Goal: Task Accomplishment & Management: Manage account settings

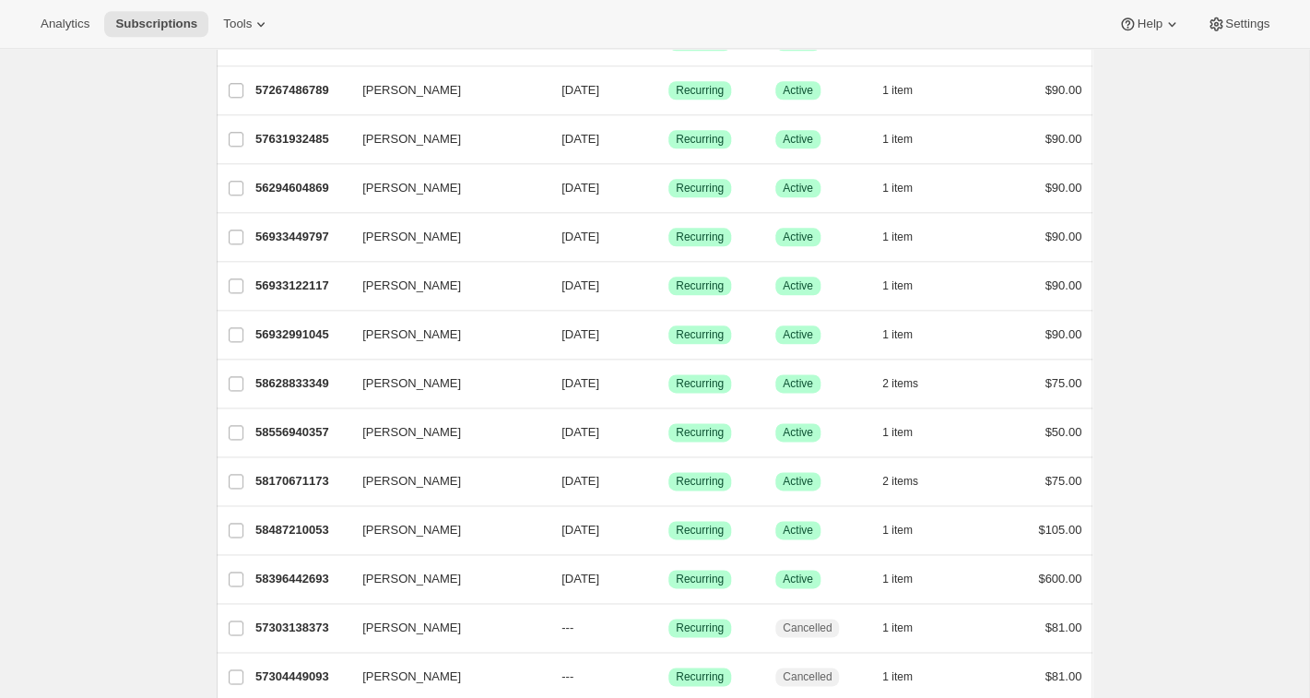
scroll to position [625, 0]
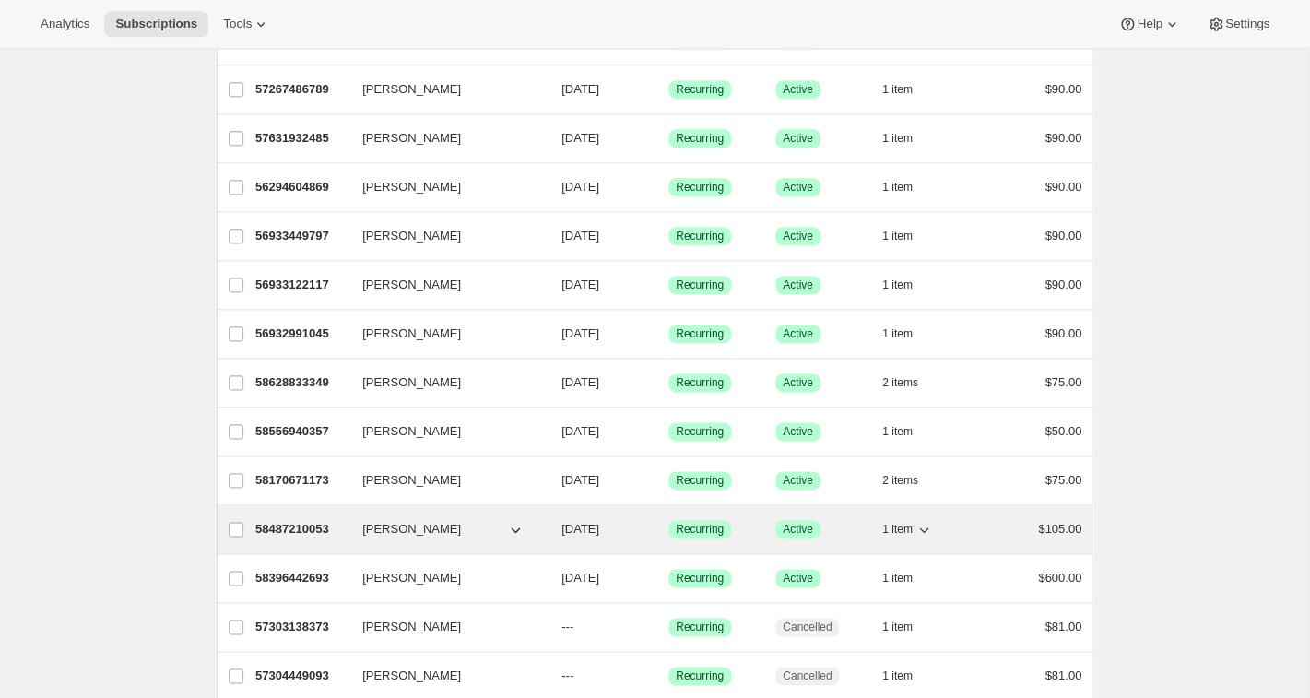
click at [313, 532] on p "58487210053" at bounding box center [301, 529] width 92 height 18
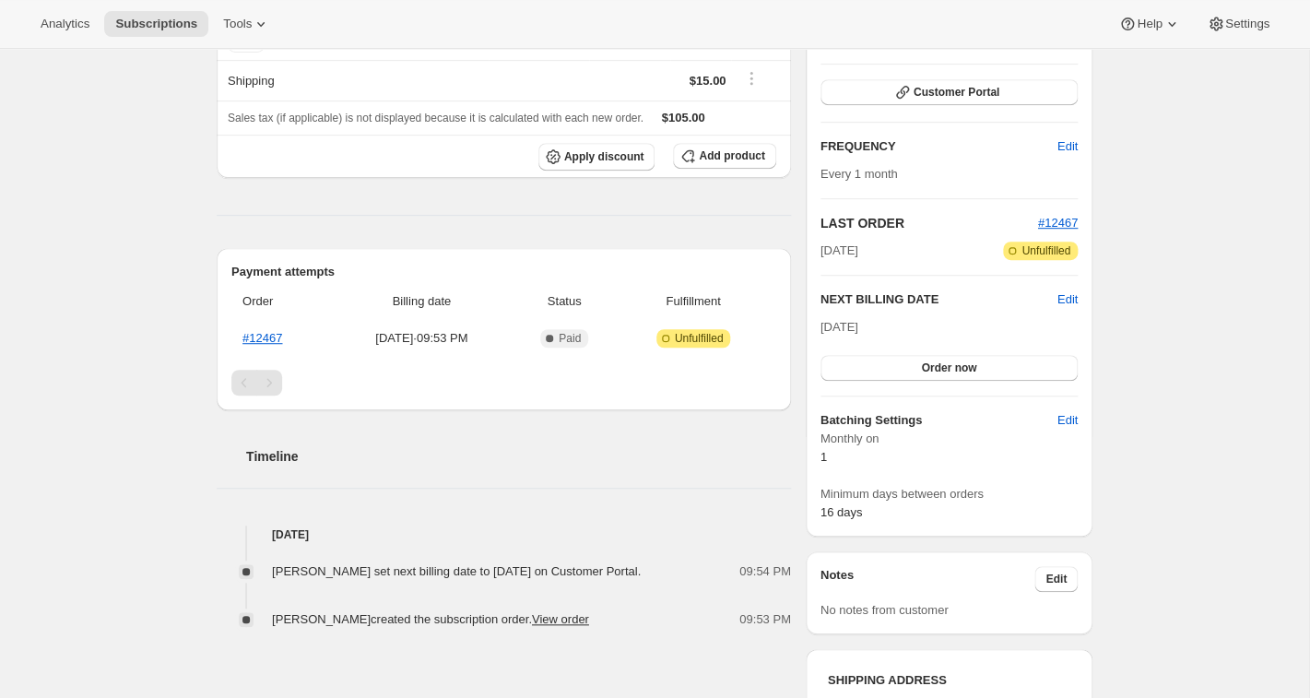
scroll to position [233, 0]
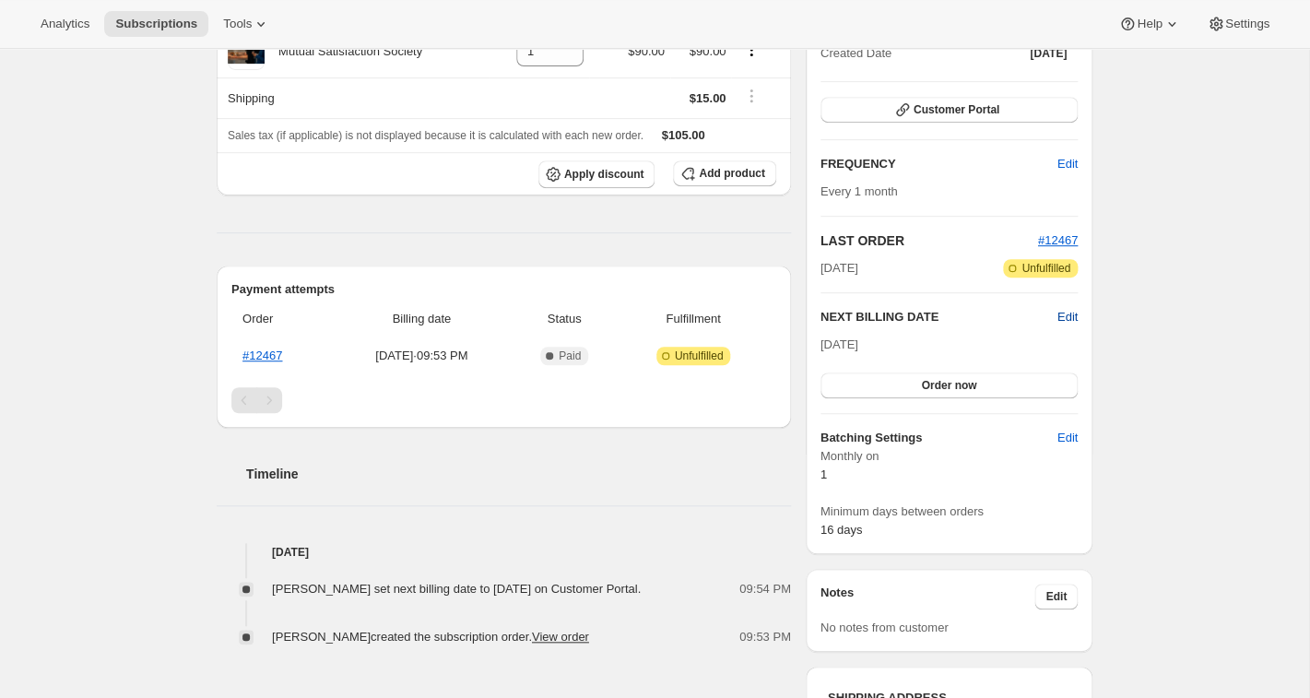
click at [1071, 319] on span "Edit" at bounding box center [1067, 317] width 20 height 18
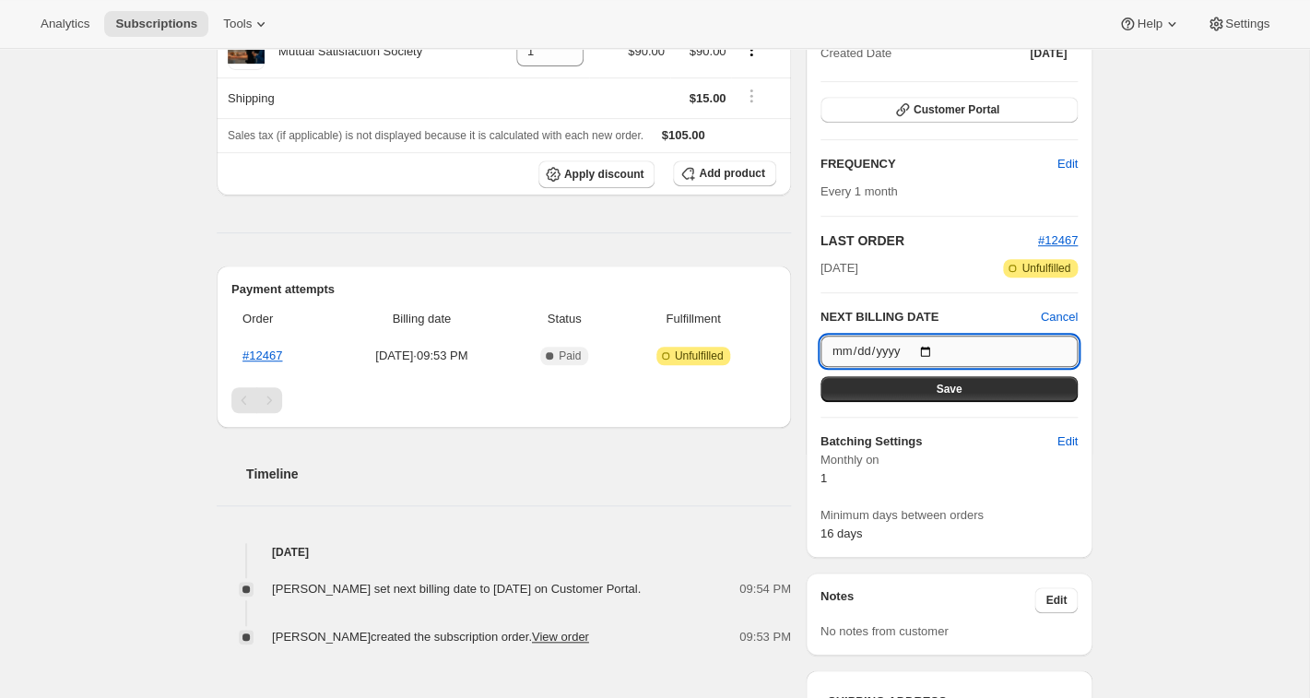
click at [1055, 348] on input "[DATE]" at bounding box center [949, 351] width 257 height 31
type input "[DATE]"
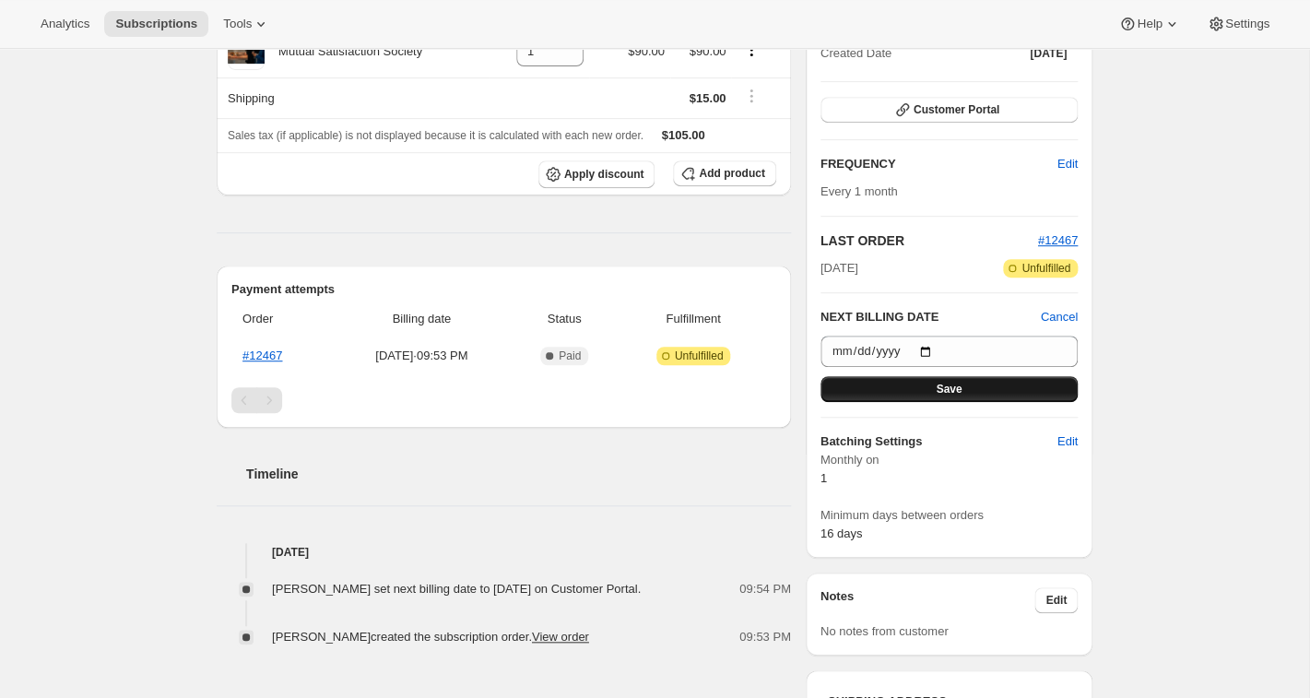
click at [933, 388] on button "Save" at bounding box center [949, 389] width 257 height 26
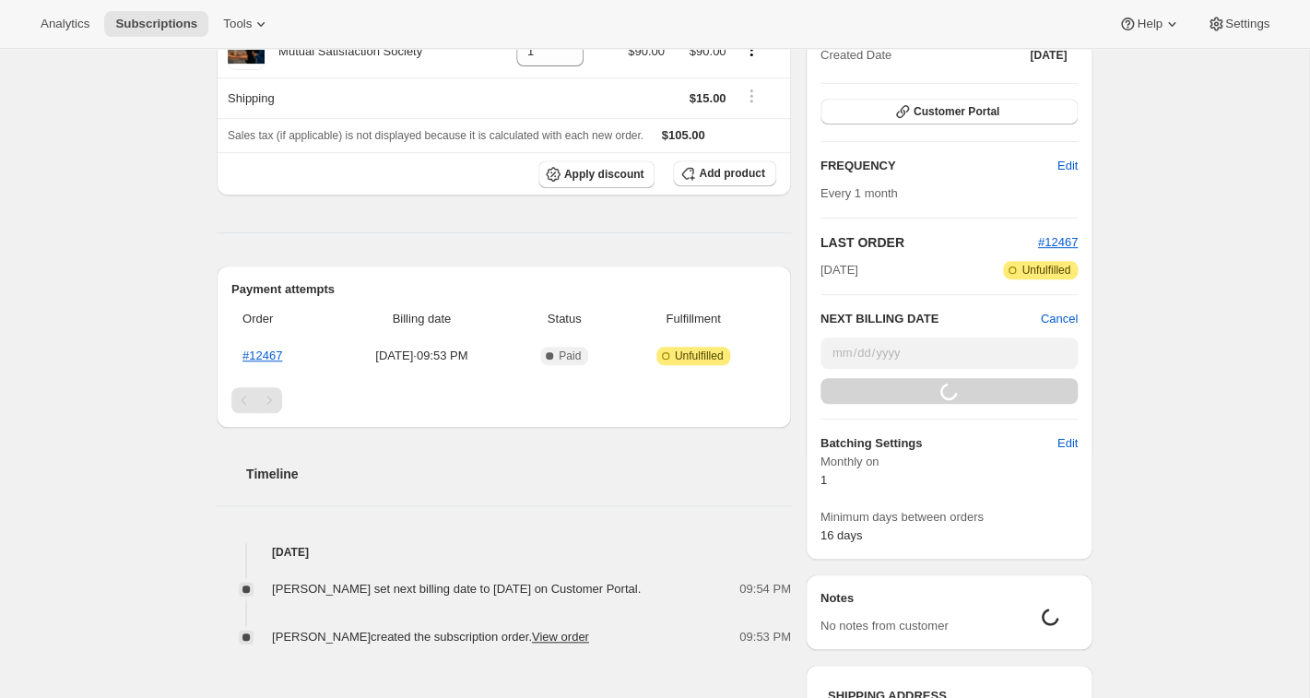
scroll to position [136, 0]
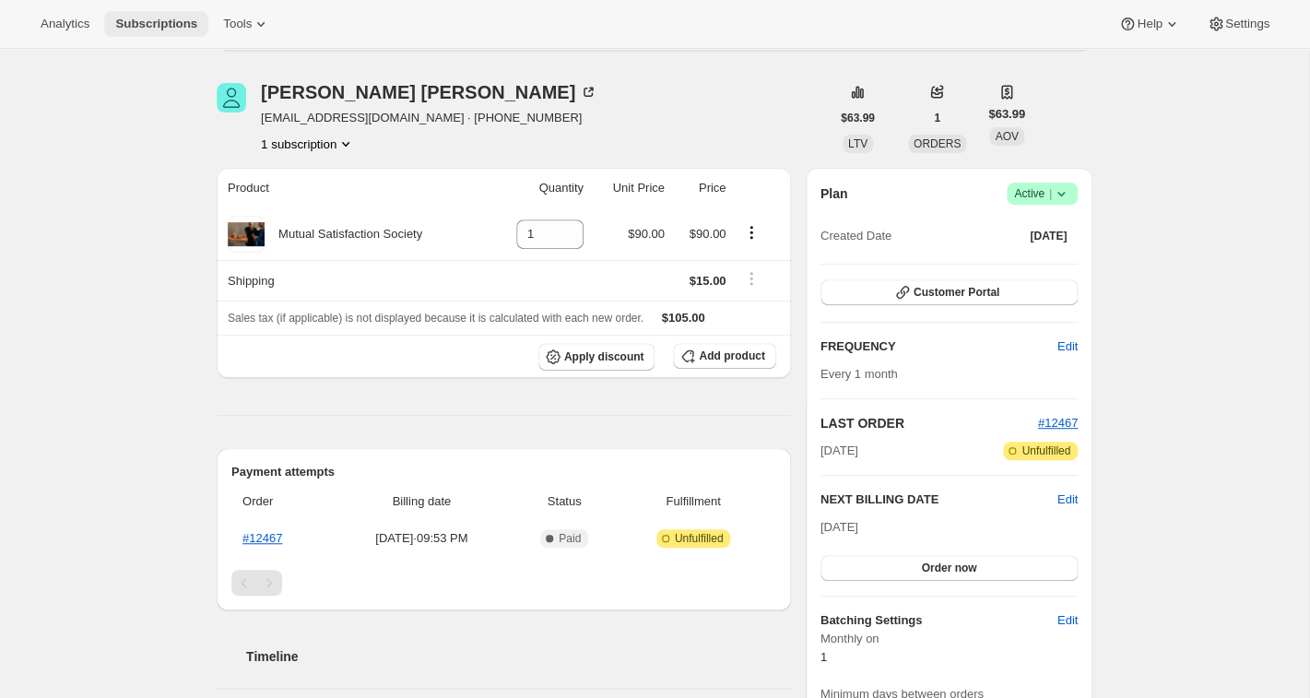
click at [143, 23] on span "Subscriptions" at bounding box center [156, 24] width 82 height 15
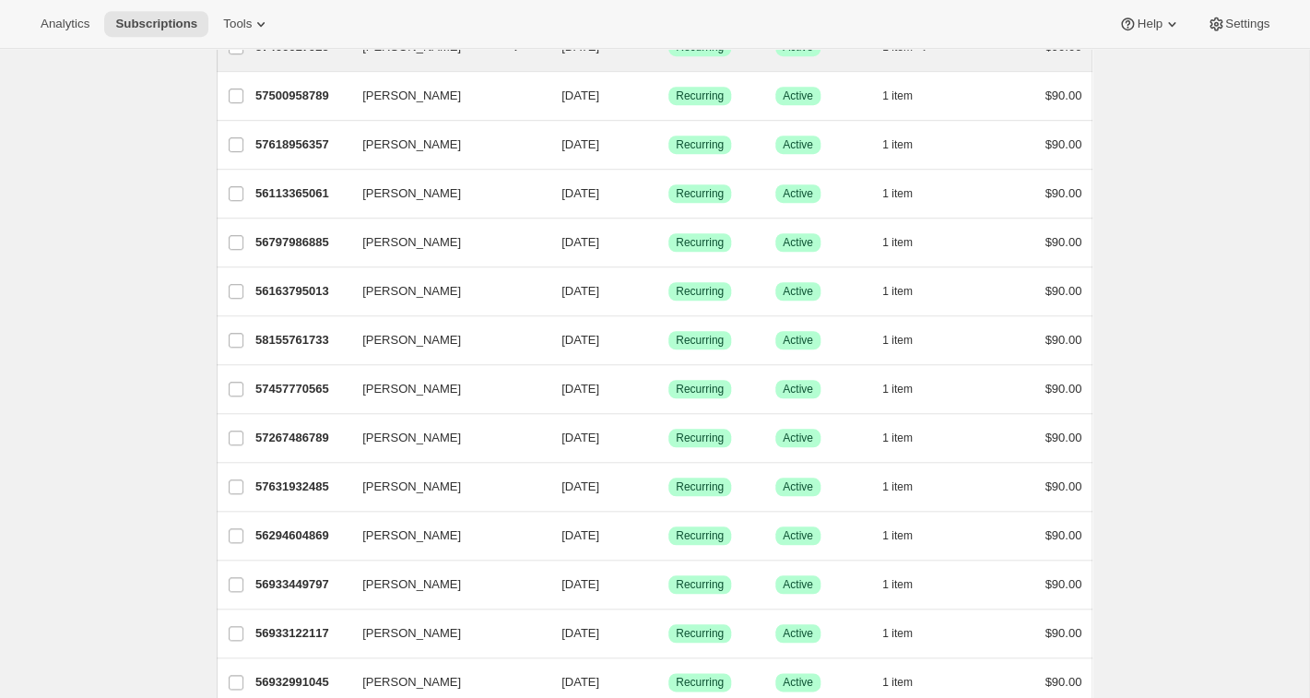
scroll to position [339, 0]
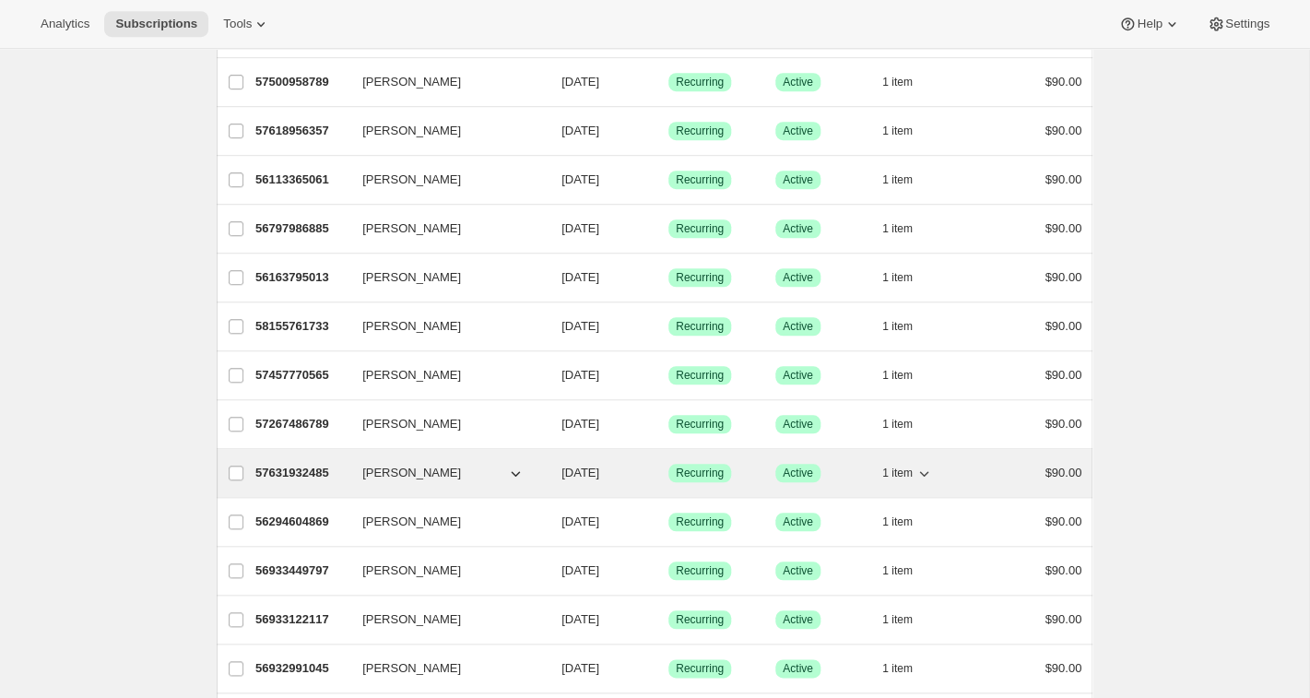
click at [309, 477] on p "57631932485" at bounding box center [301, 473] width 92 height 18
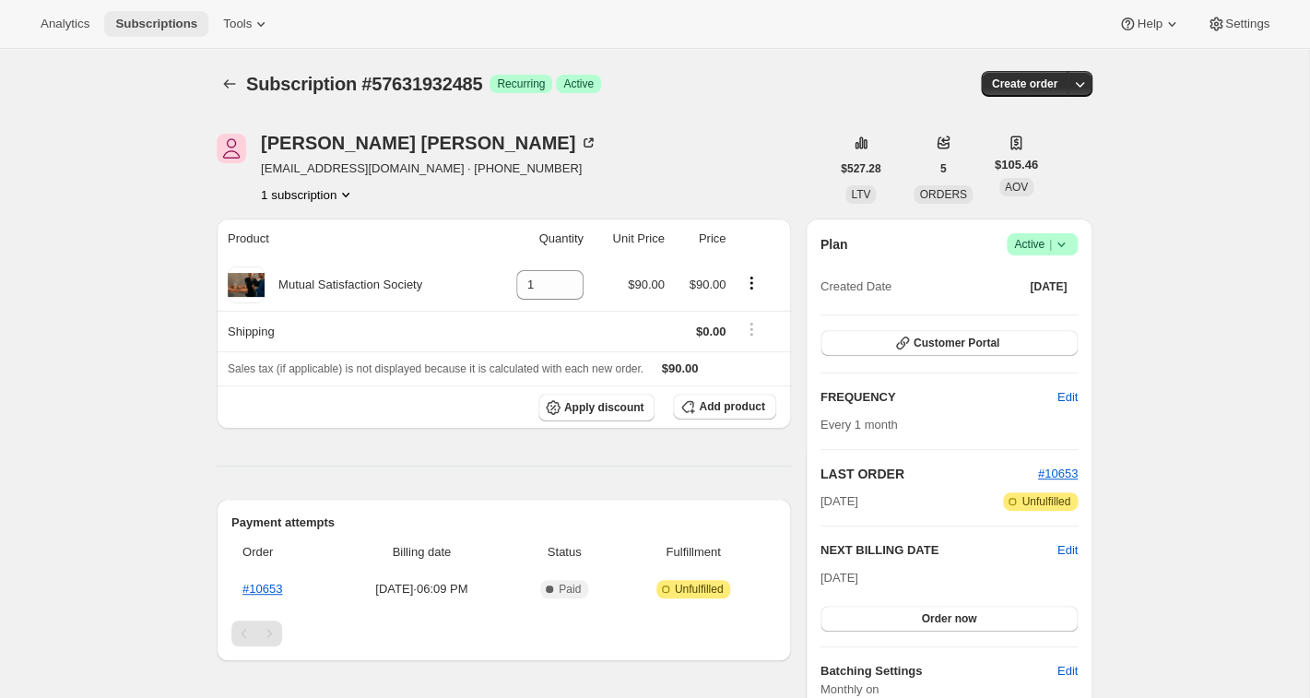
click at [155, 18] on span "Subscriptions" at bounding box center [156, 24] width 82 height 15
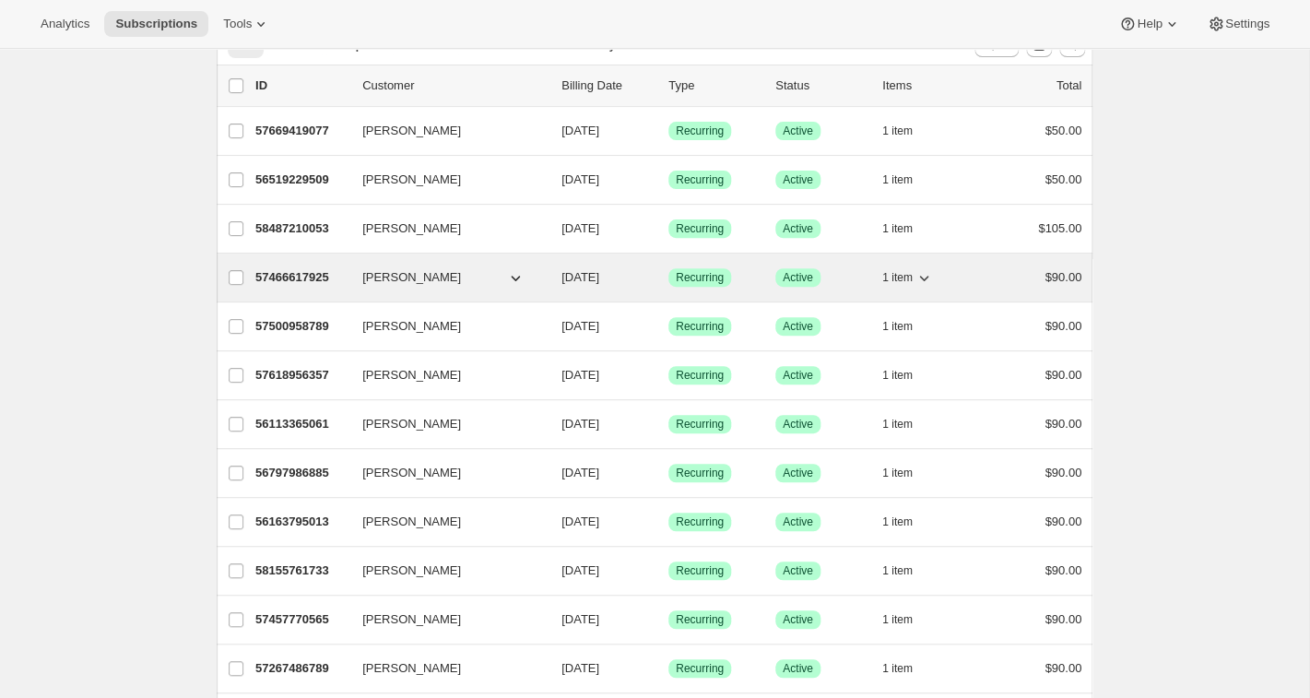
scroll to position [100, 0]
